Goal: Task Accomplishment & Management: Use online tool/utility

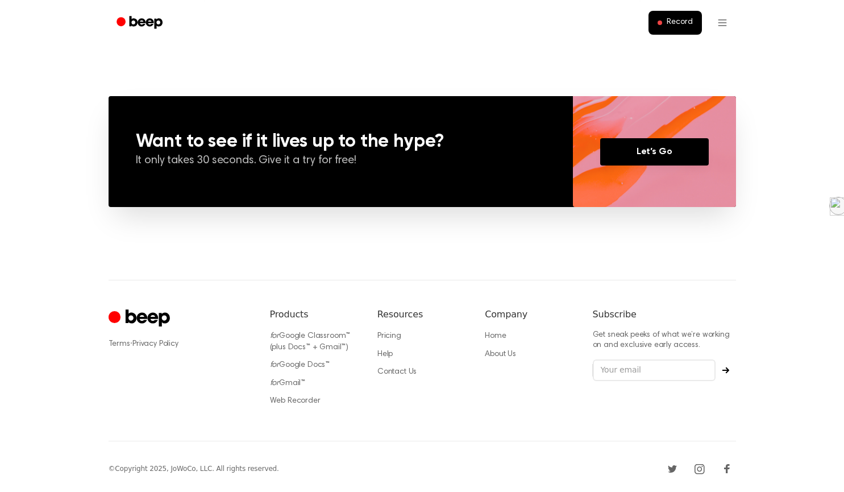
scroll to position [793, 0]
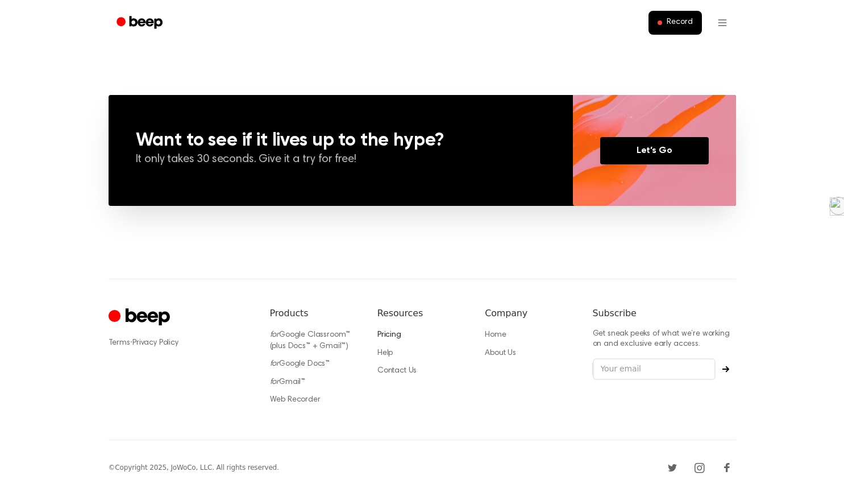
click at [399, 337] on link "Pricing" at bounding box center [390, 335] width 24 height 8
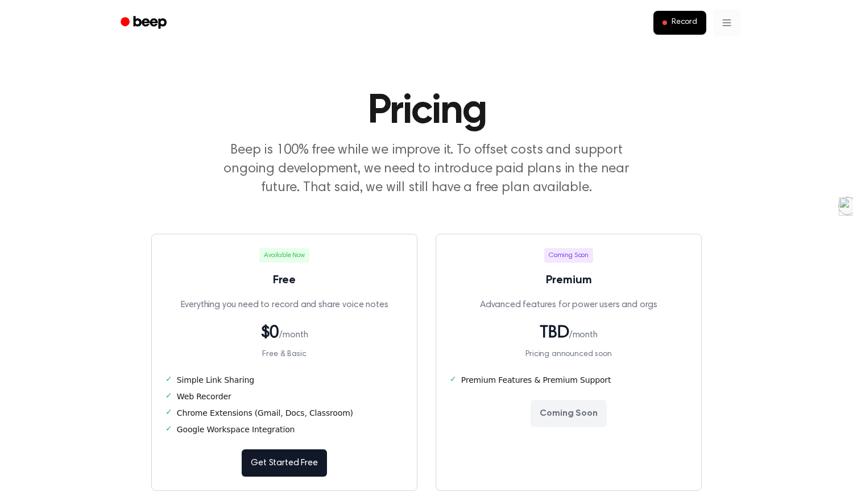
click at [723, 25] on html "Record Pricing Beep is 100% free while we improve it. To offset costs and suppo…" at bounding box center [426, 444] width 853 height 889
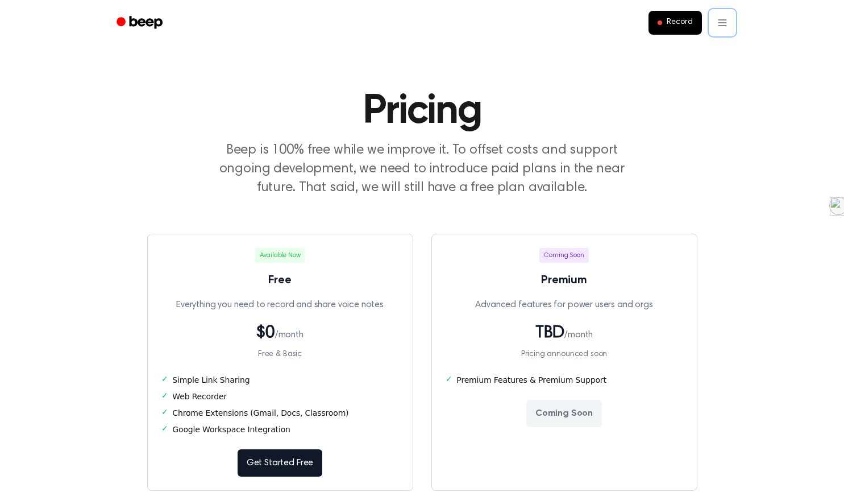
click at [749, 119] on html "Record Pricing Beep is 100% free while we improve it. To offset costs and suppo…" at bounding box center [422, 444] width 844 height 889
click at [670, 22] on span "Record" at bounding box center [680, 23] width 26 height 10
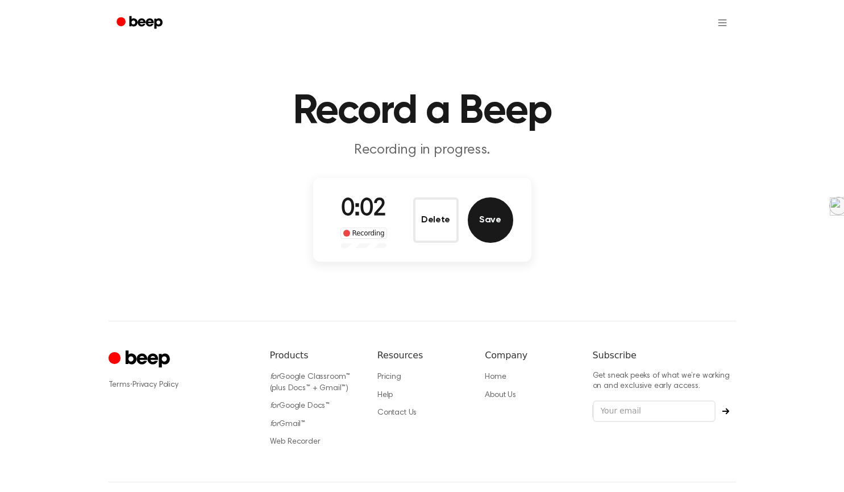
click at [490, 217] on button "Save" at bounding box center [490, 219] width 45 height 45
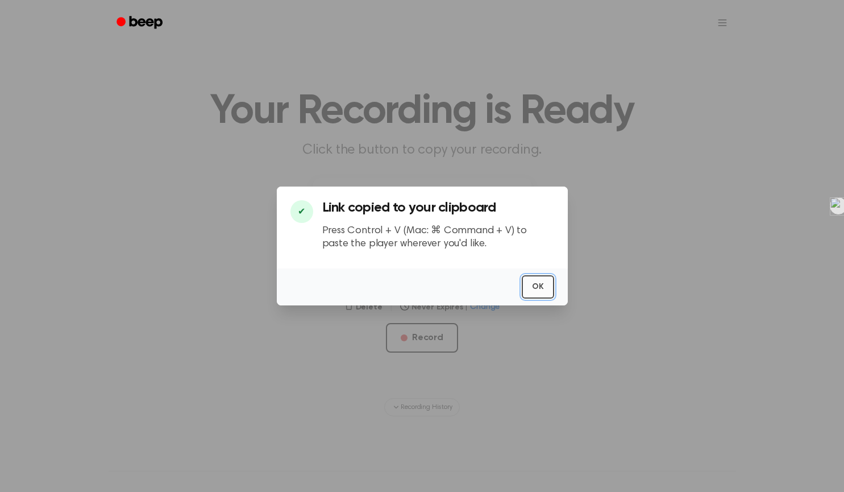
click at [535, 287] on button "OK" at bounding box center [538, 286] width 32 height 23
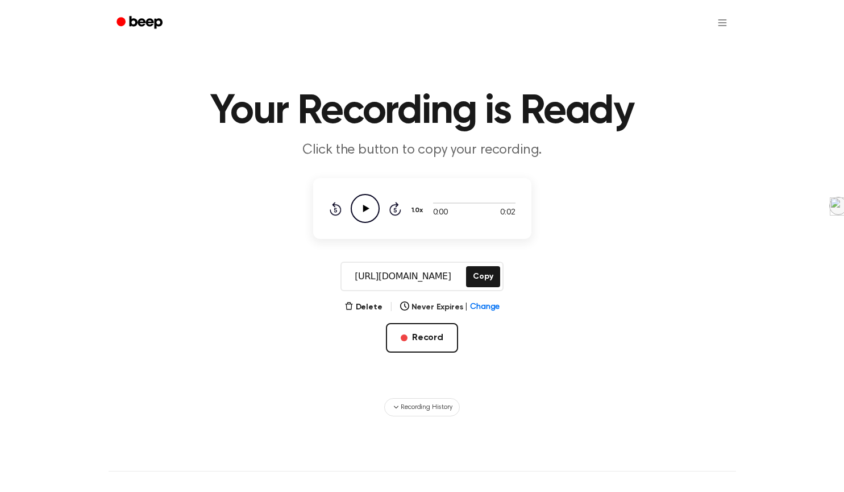
click at [371, 208] on icon "Play Audio" at bounding box center [365, 208] width 29 height 29
click at [371, 205] on icon "Play Audio" at bounding box center [365, 208] width 29 height 29
click at [421, 305] on button "Never Expires | Change" at bounding box center [450, 307] width 100 height 12
click at [437, 420] on button "[DATE]" at bounding box center [450, 422] width 99 height 21
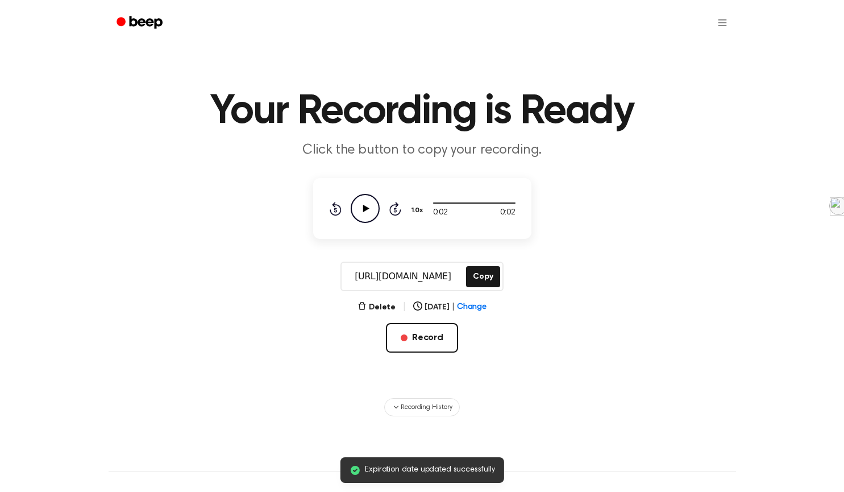
click at [552, 375] on main "Expiration date updated successfully Your Recording is Ready Click the button t…" at bounding box center [422, 208] width 844 height 416
click at [420, 337] on button "Record" at bounding box center [422, 338] width 72 height 30
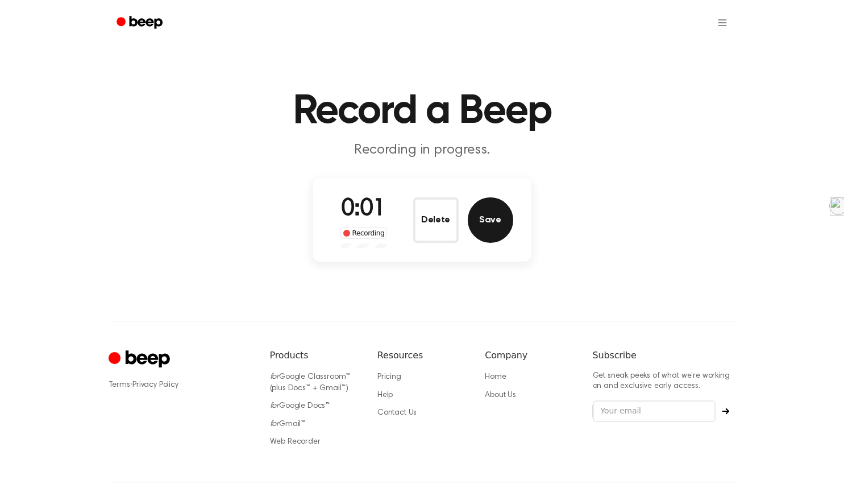
click at [490, 228] on button "Save" at bounding box center [490, 219] width 45 height 45
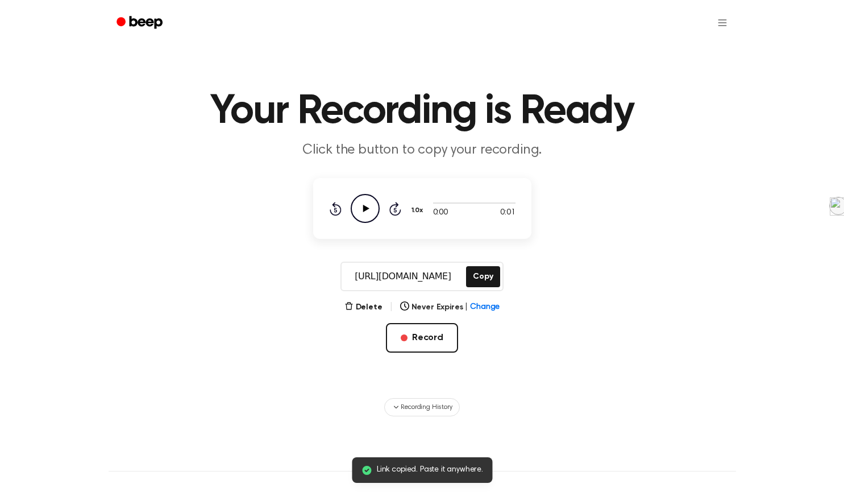
click at [371, 207] on icon "Play Audio" at bounding box center [365, 208] width 29 height 29
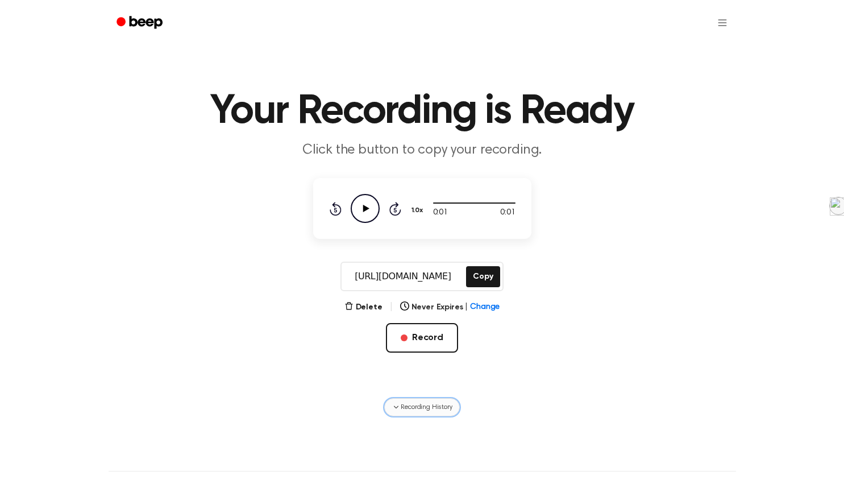
click at [434, 404] on span "Recording History" at bounding box center [426, 407] width 51 height 10
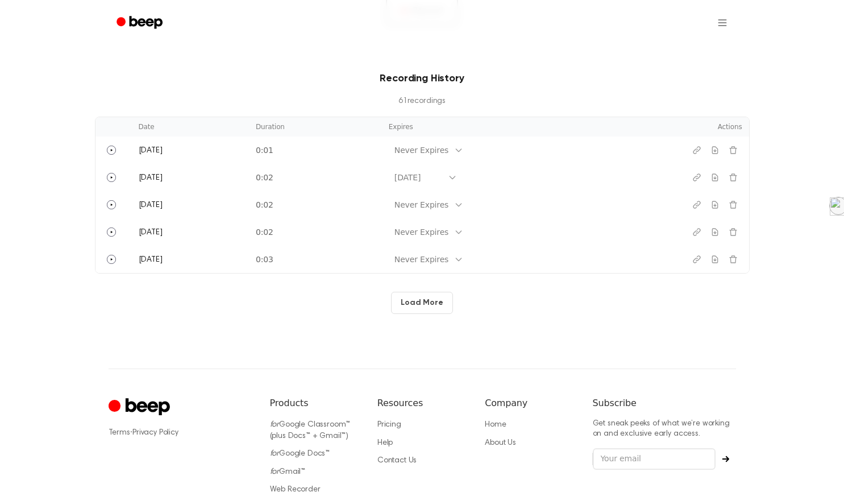
scroll to position [322, 0]
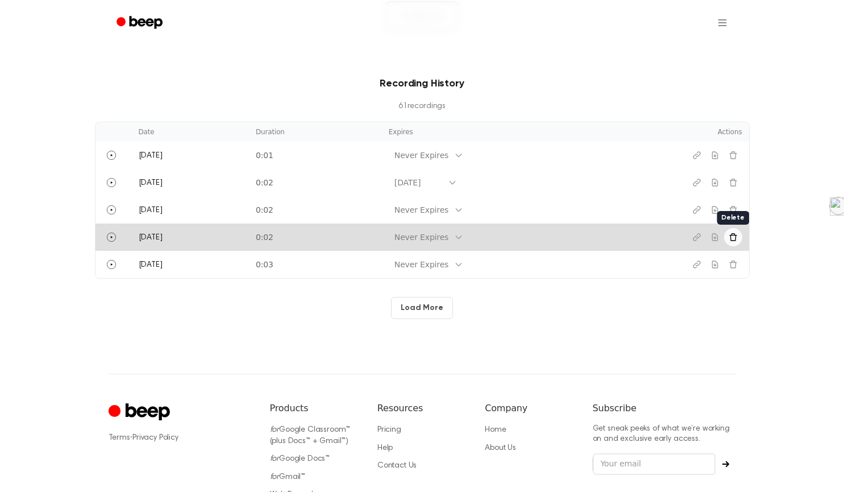
click at [737, 241] on icon "Delete recording" at bounding box center [733, 237] width 9 height 9
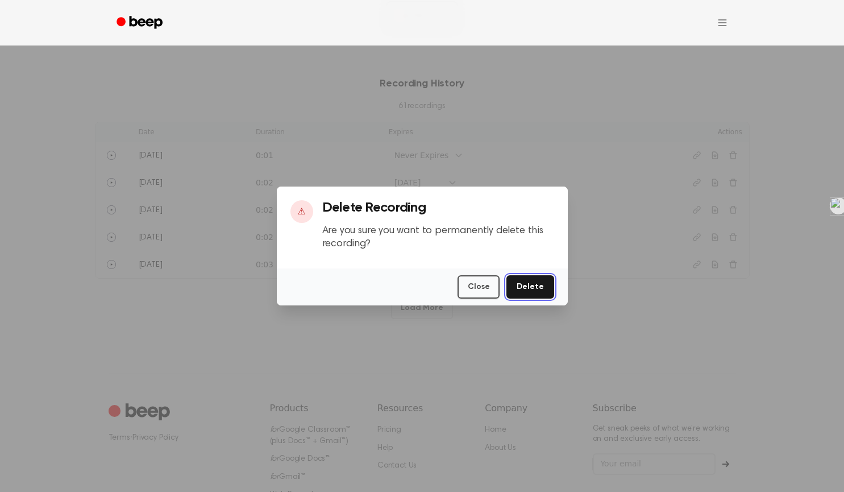
drag, startPoint x: 524, startPoint y: 284, endPoint x: 541, endPoint y: 270, distance: 22.2
click at [525, 284] on button "Delete" at bounding box center [530, 286] width 47 height 23
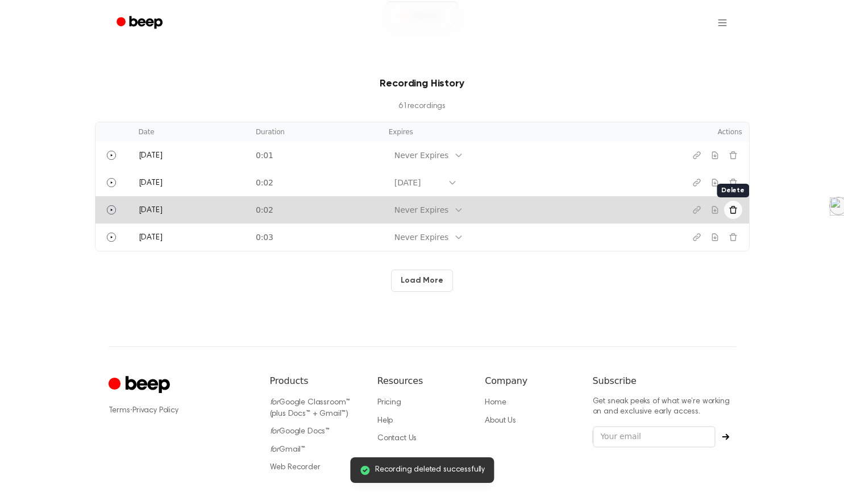
click at [728, 205] on button "Delete recording" at bounding box center [733, 210] width 18 height 18
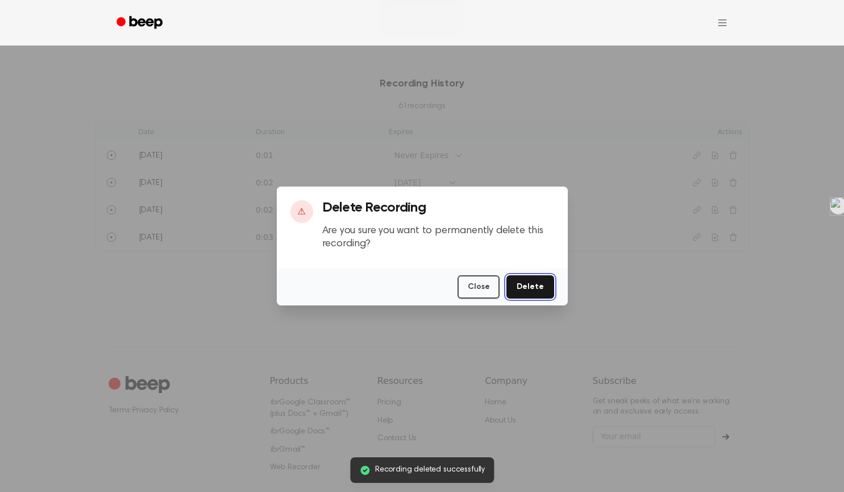
click at [528, 283] on button "Delete" at bounding box center [530, 286] width 47 height 23
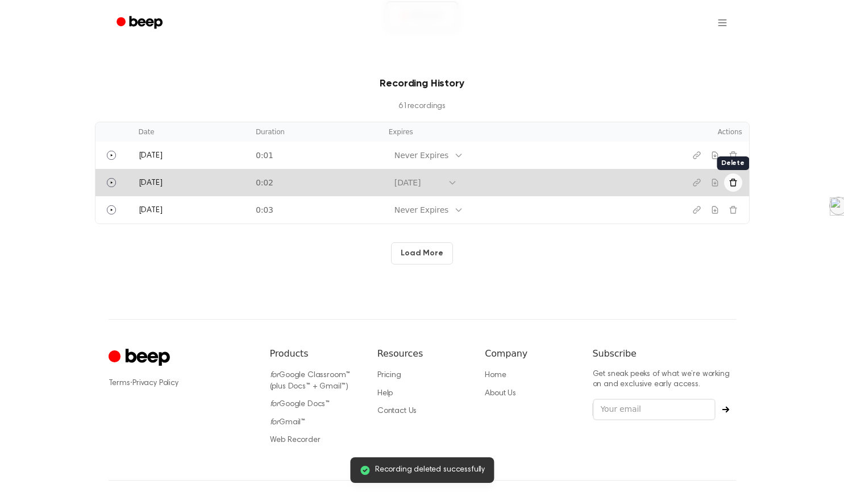
click at [740, 180] on button "Delete recording" at bounding box center [733, 182] width 18 height 18
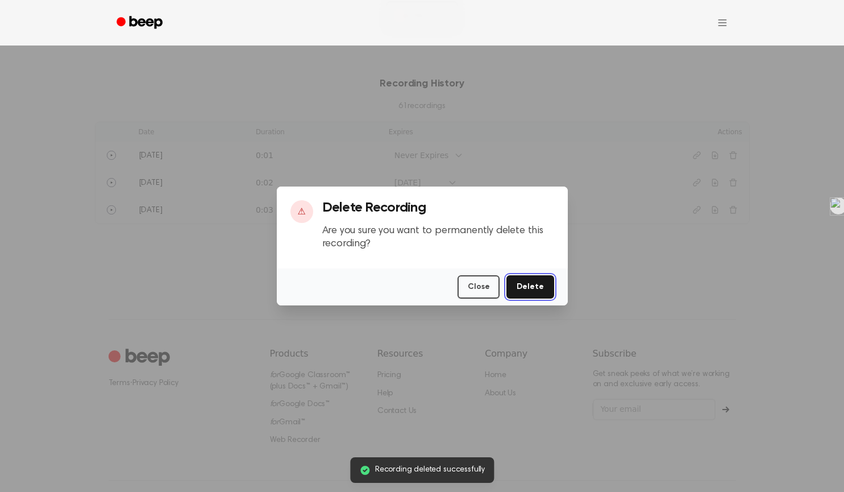
click at [537, 293] on button "Delete" at bounding box center [530, 286] width 47 height 23
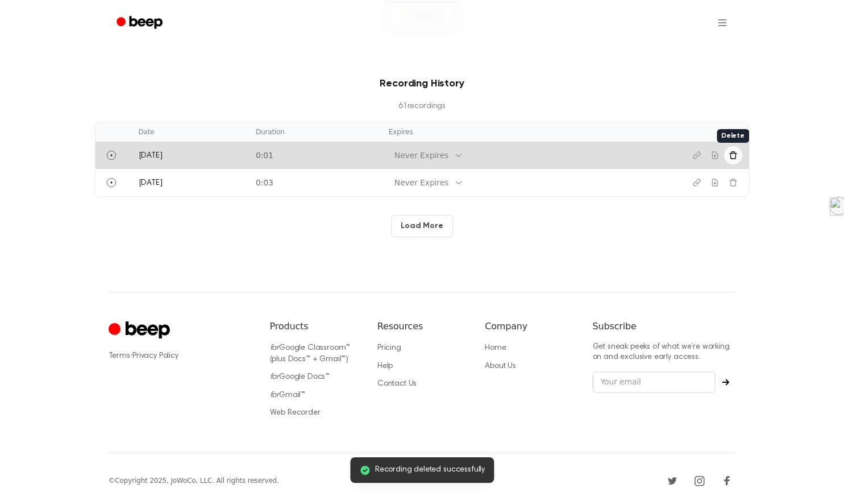
click at [740, 152] on button "Delete recording" at bounding box center [733, 155] width 18 height 18
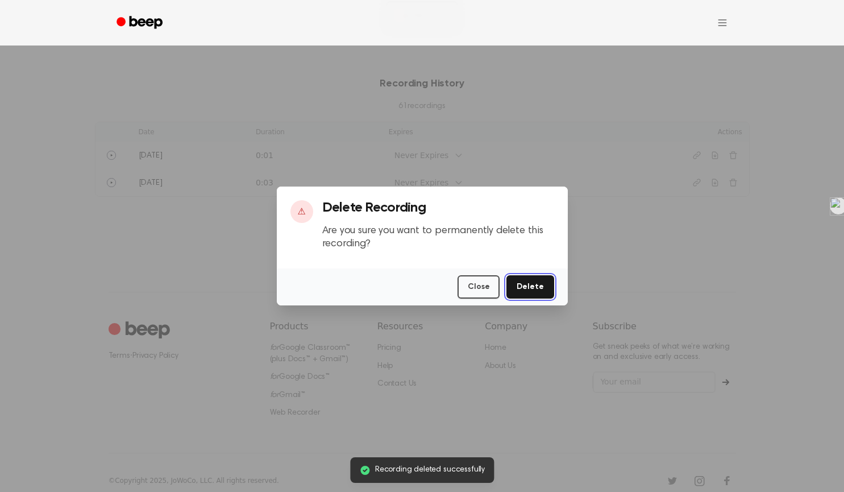
click at [527, 279] on button "Delete" at bounding box center [530, 286] width 47 height 23
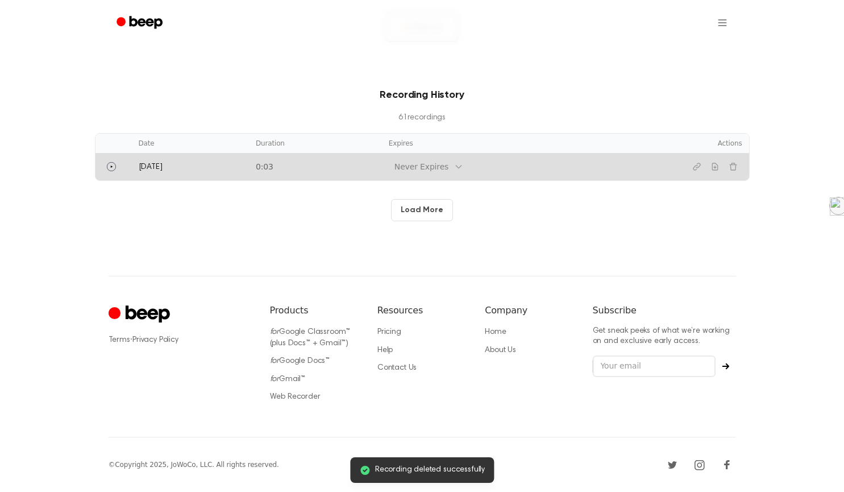
scroll to position [307, 0]
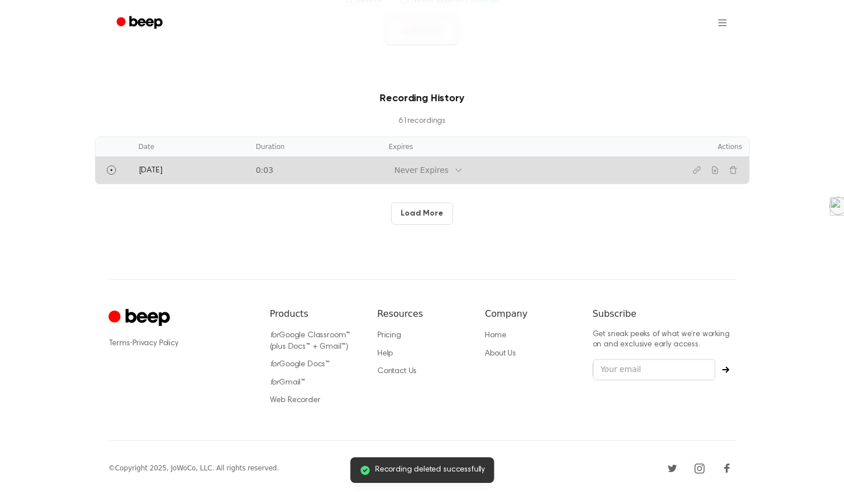
click at [166, 164] on td "[DATE]" at bounding box center [190, 169] width 117 height 27
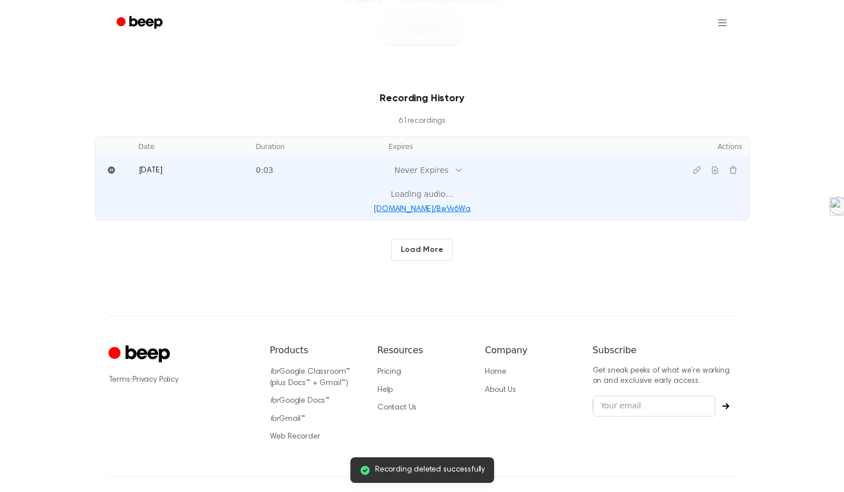
scroll to position [322, 0]
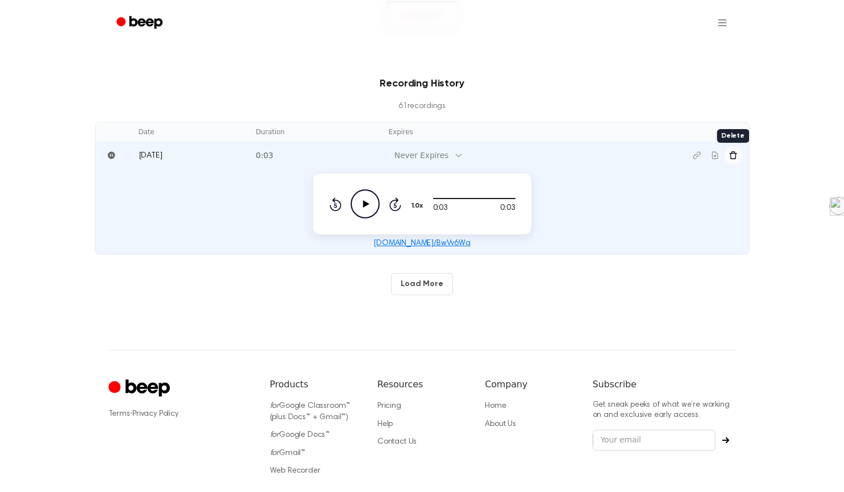
click at [731, 157] on icon "Delete recording" at bounding box center [733, 155] width 9 height 9
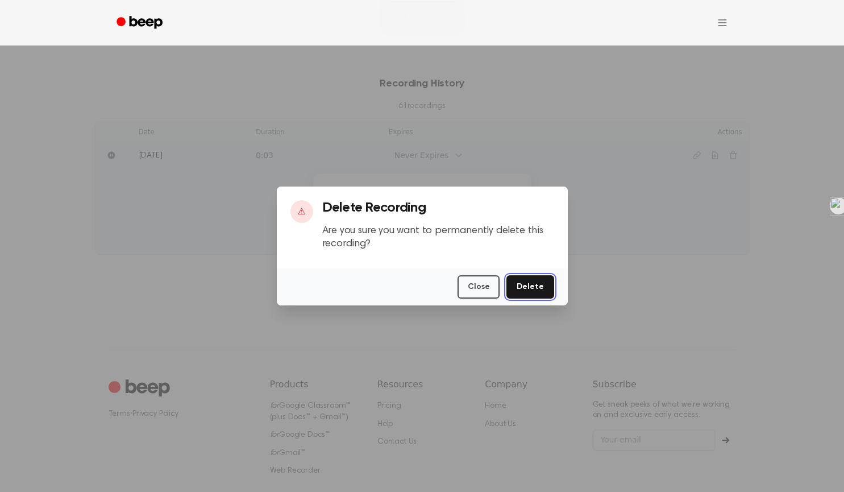
click at [529, 288] on button "Delete" at bounding box center [530, 286] width 47 height 23
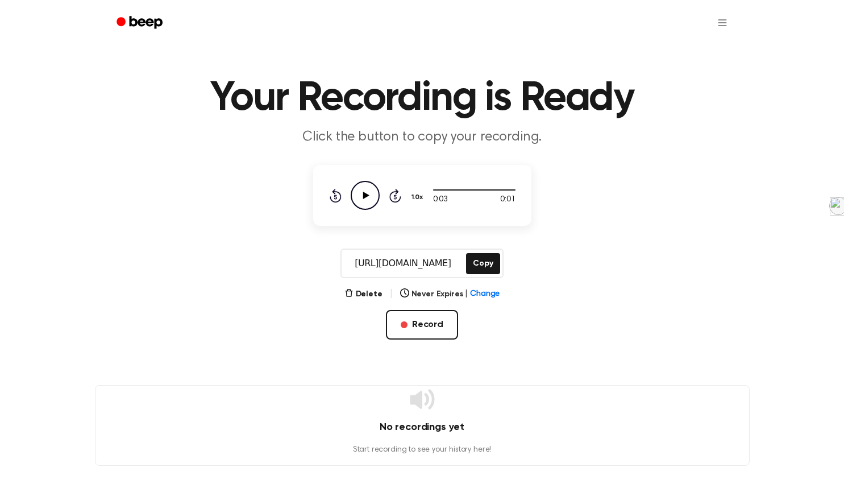
scroll to position [0, 0]
